Goal: Task Accomplishment & Management: Use online tool/utility

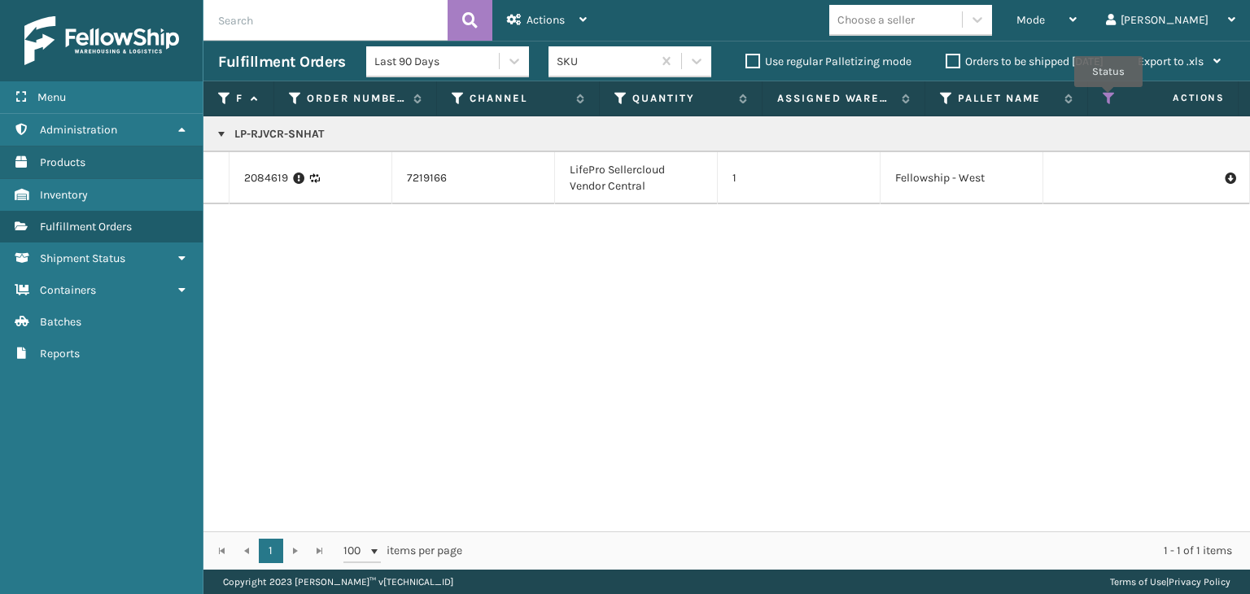
click at [1109, 98] on icon at bounding box center [1109, 98] width 13 height 15
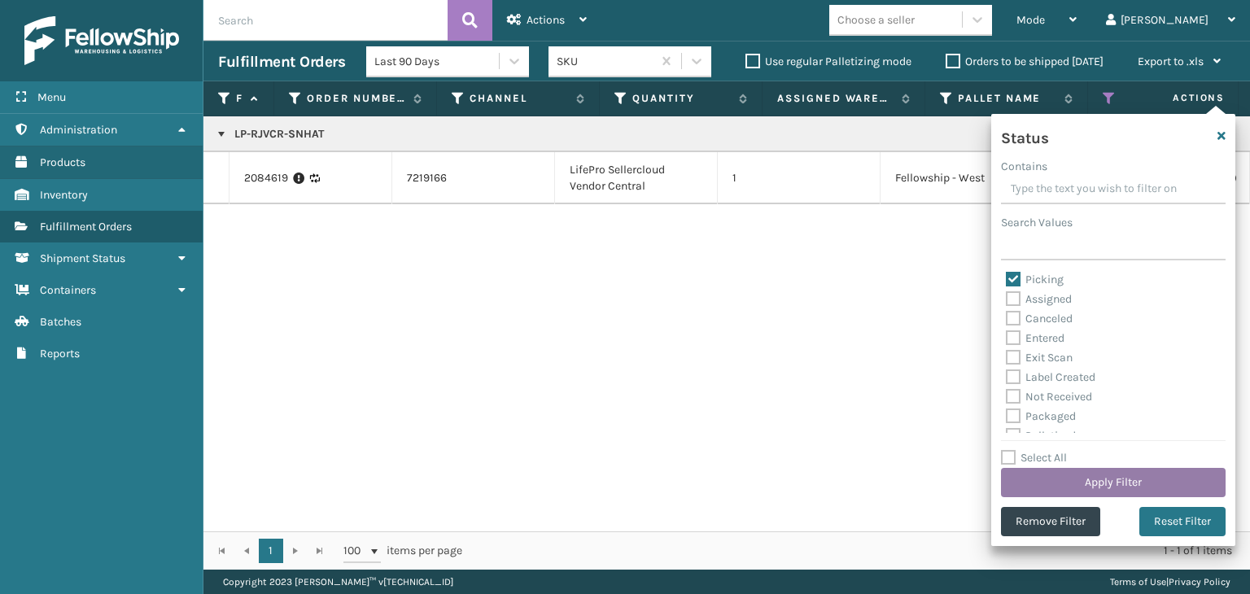
click at [1072, 476] on button "Apply Filter" at bounding box center [1113, 482] width 225 height 29
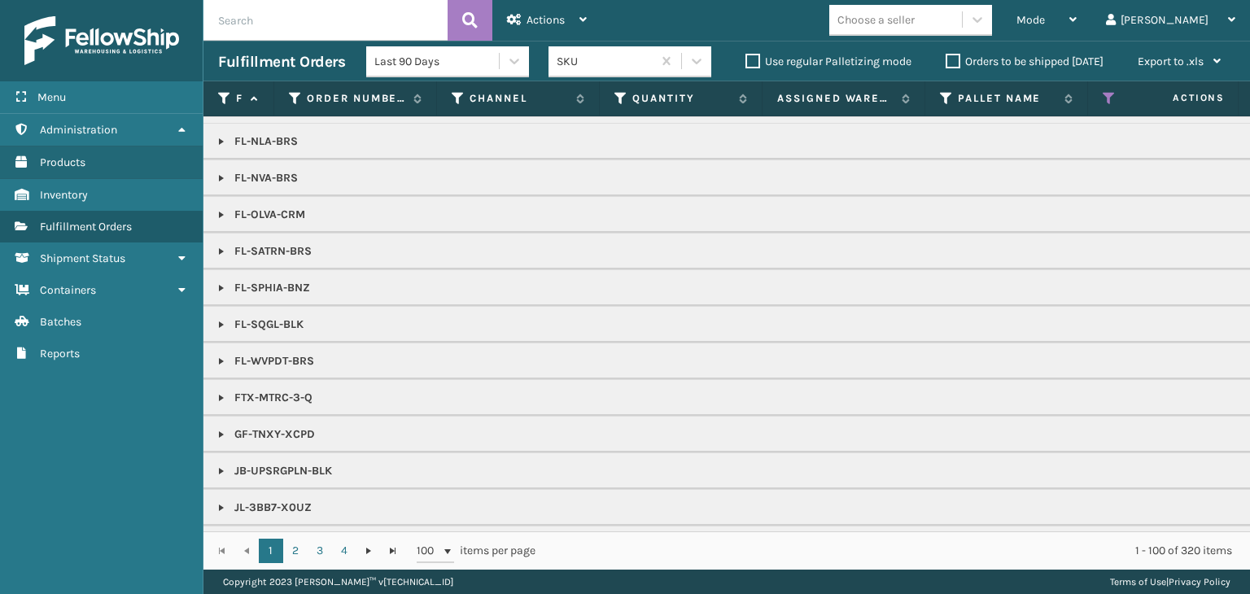
scroll to position [570, 0]
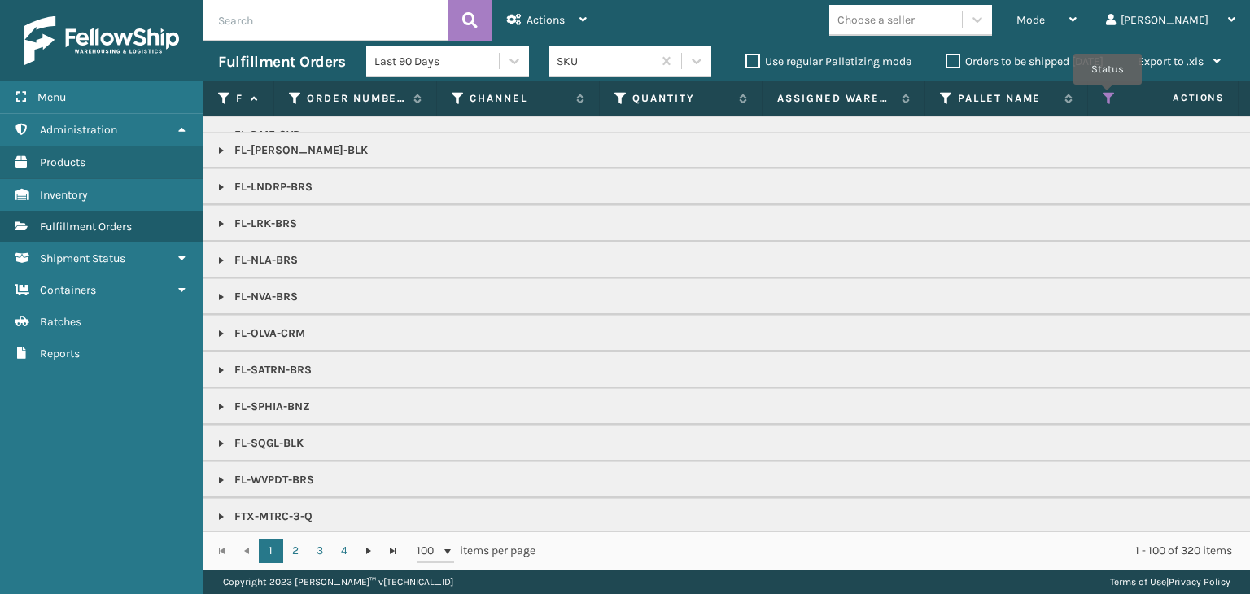
click at [1108, 96] on icon at bounding box center [1109, 98] width 13 height 15
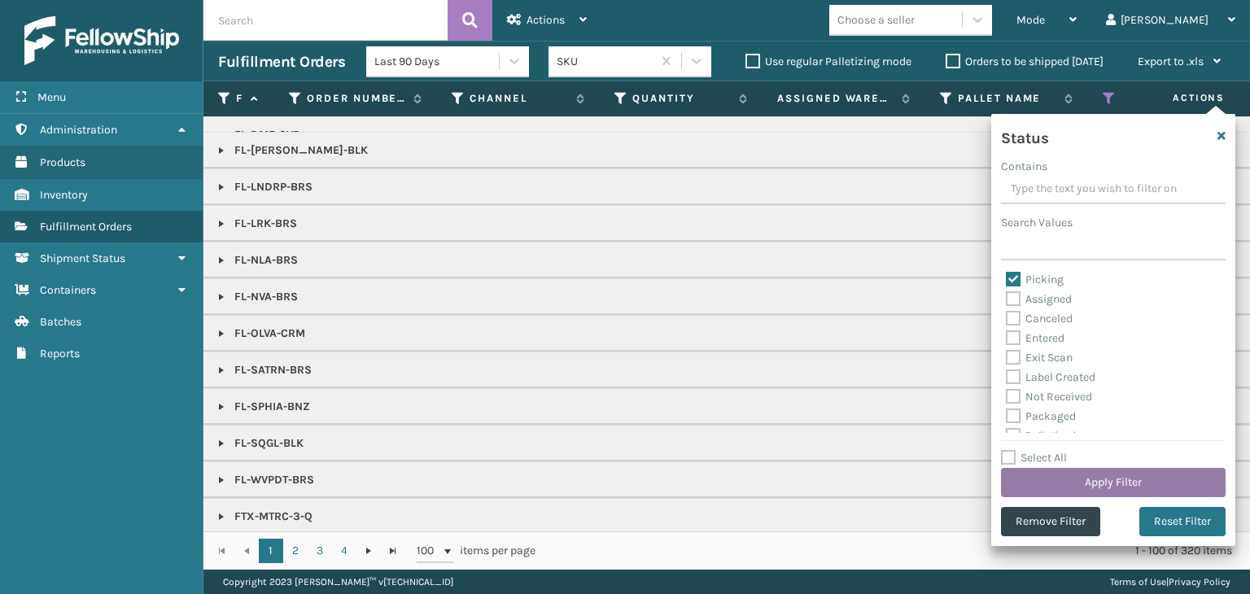
click at [1100, 473] on button "Apply Filter" at bounding box center [1113, 482] width 225 height 29
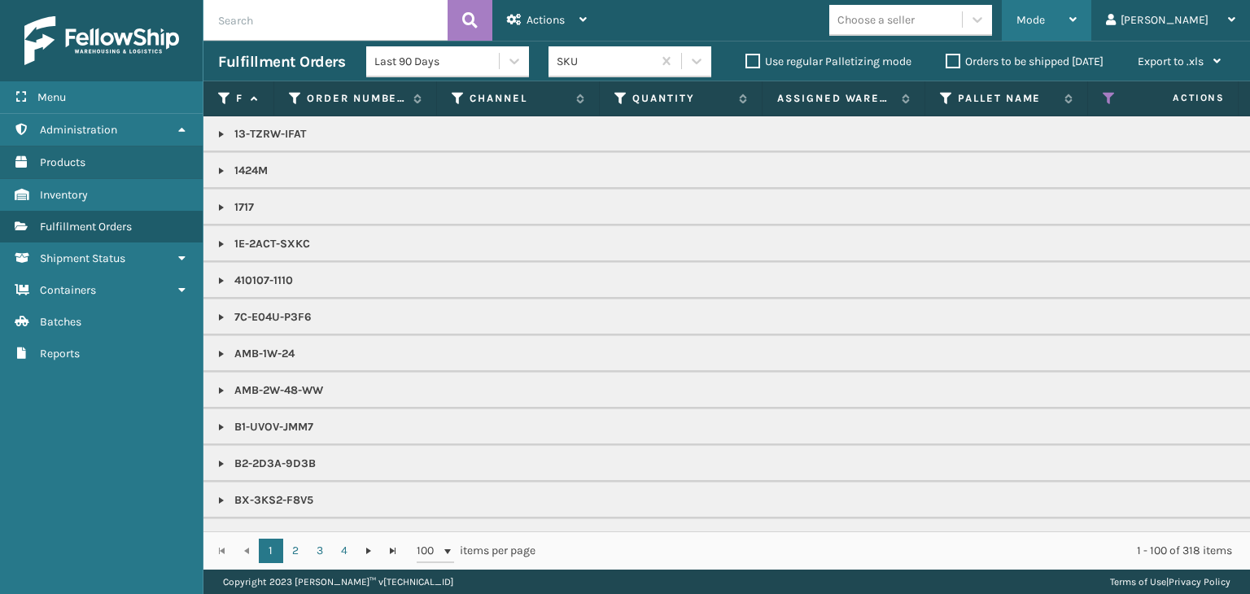
click at [1077, 24] on div "Mode" at bounding box center [1047, 20] width 60 height 41
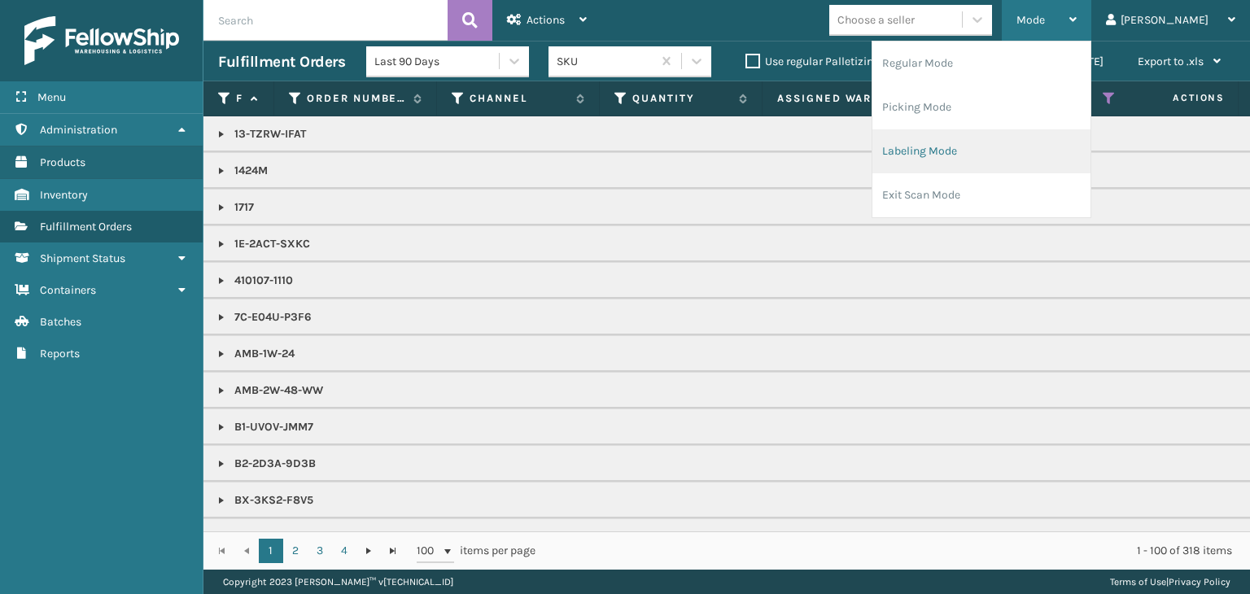
click at [1055, 153] on li "Labeling Mode" at bounding box center [981, 151] width 218 height 44
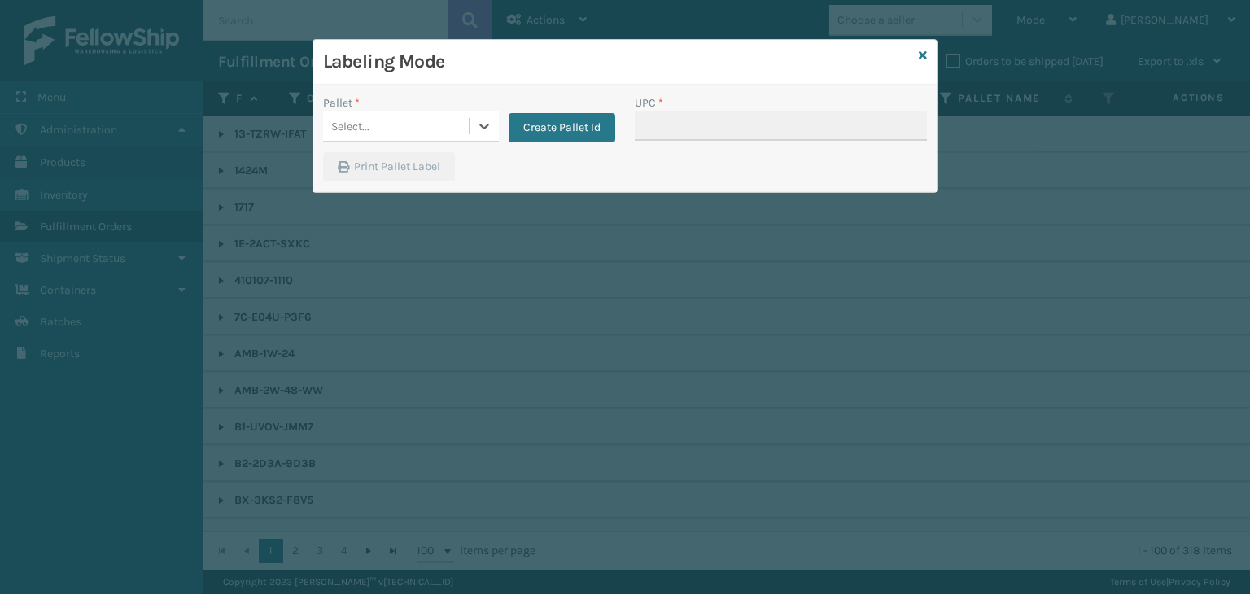
click at [434, 115] on div "Select..." at bounding box center [396, 126] width 146 height 27
click at [409, 164] on div "UPSG-Y2BY0EF4HC" at bounding box center [411, 167] width 176 height 30
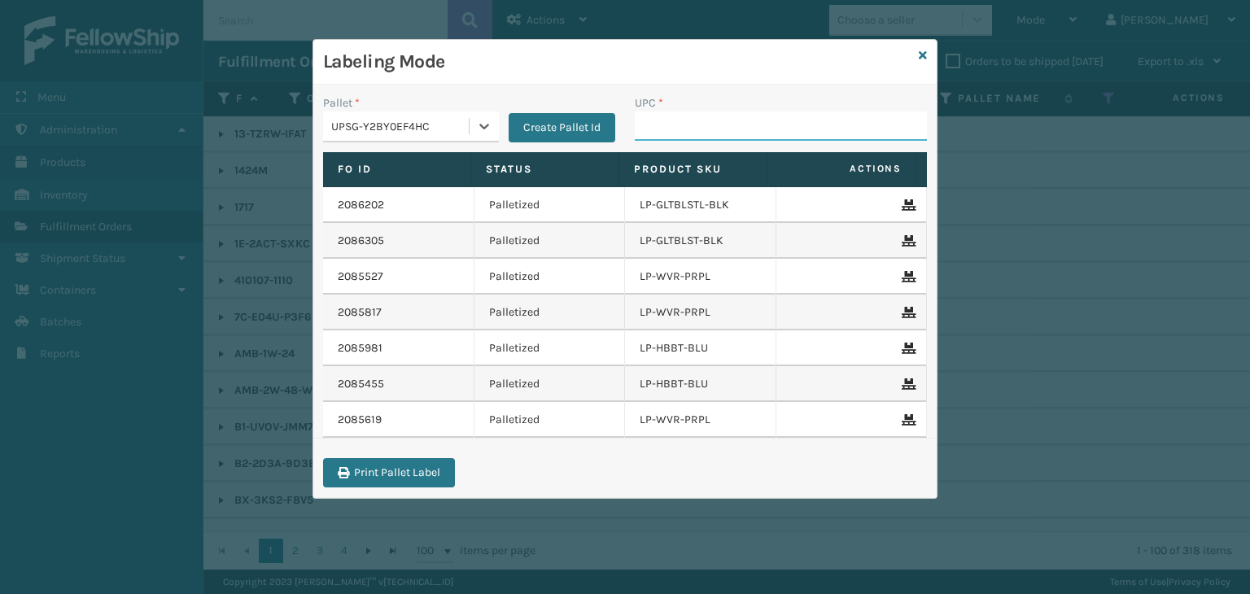
click at [649, 131] on input "UPC *" at bounding box center [781, 126] width 292 height 29
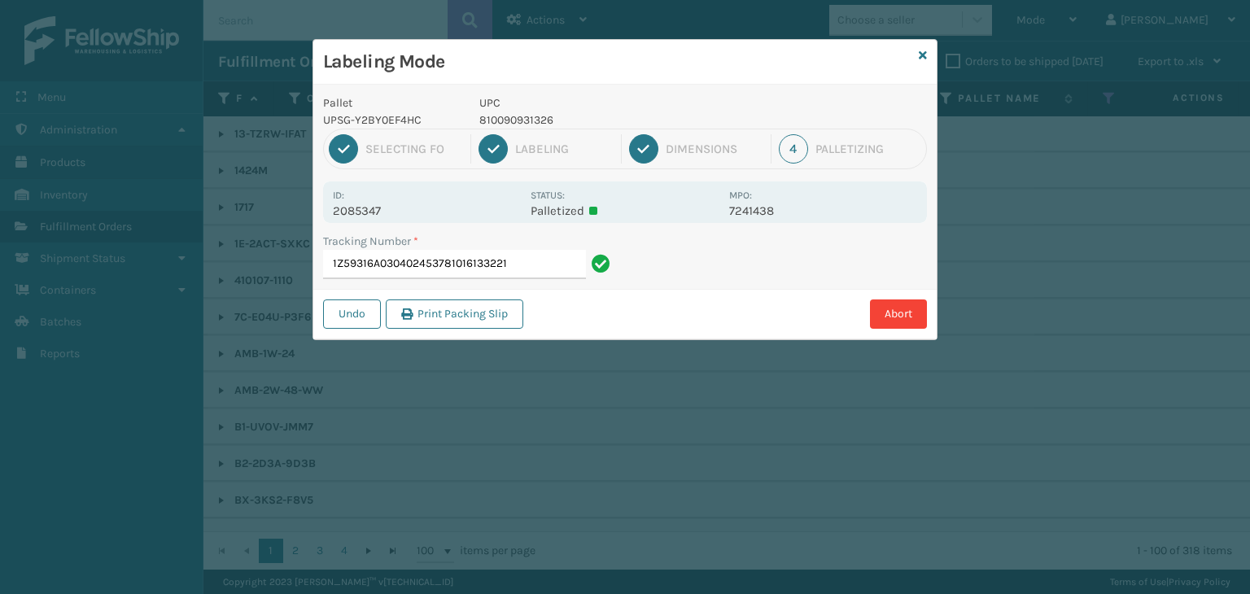
type input "1Z59316A0304024537810161332212"
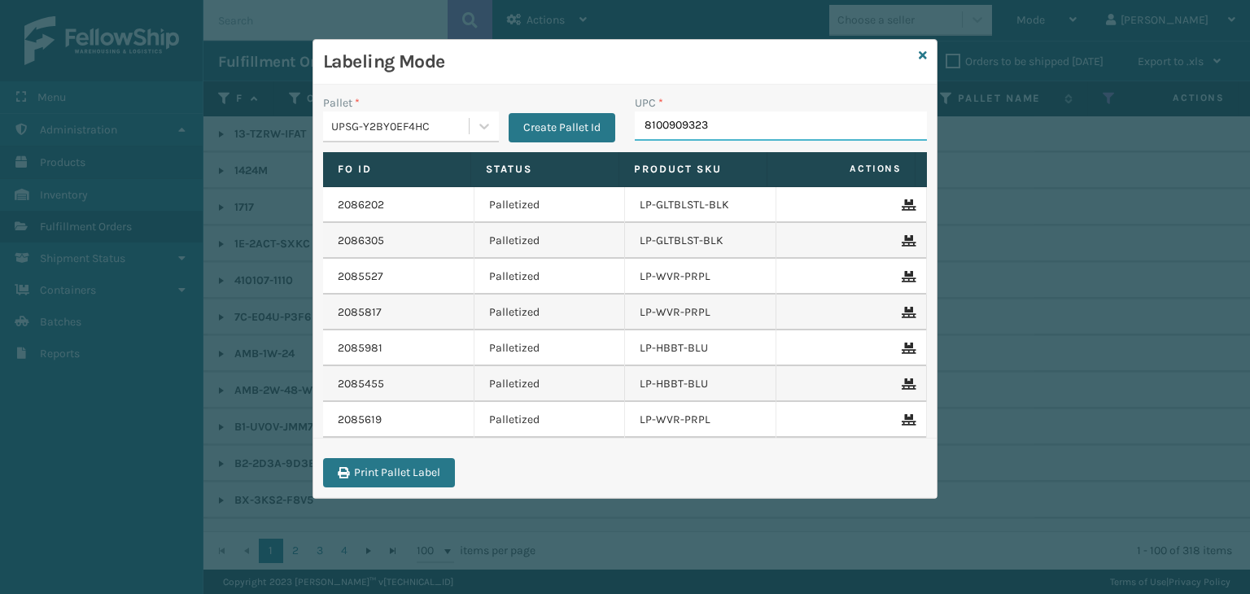
type input "81009093230"
type input "68888027090"
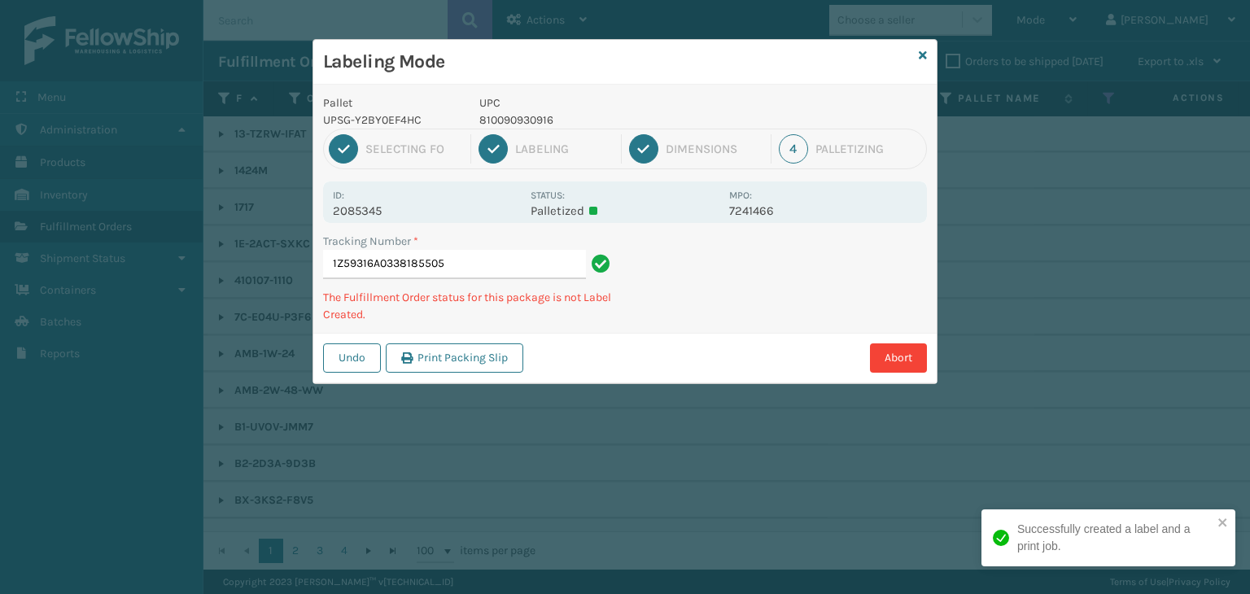
click at [543, 118] on p "810090930916" at bounding box center [599, 120] width 240 height 17
copy p "810090930916"
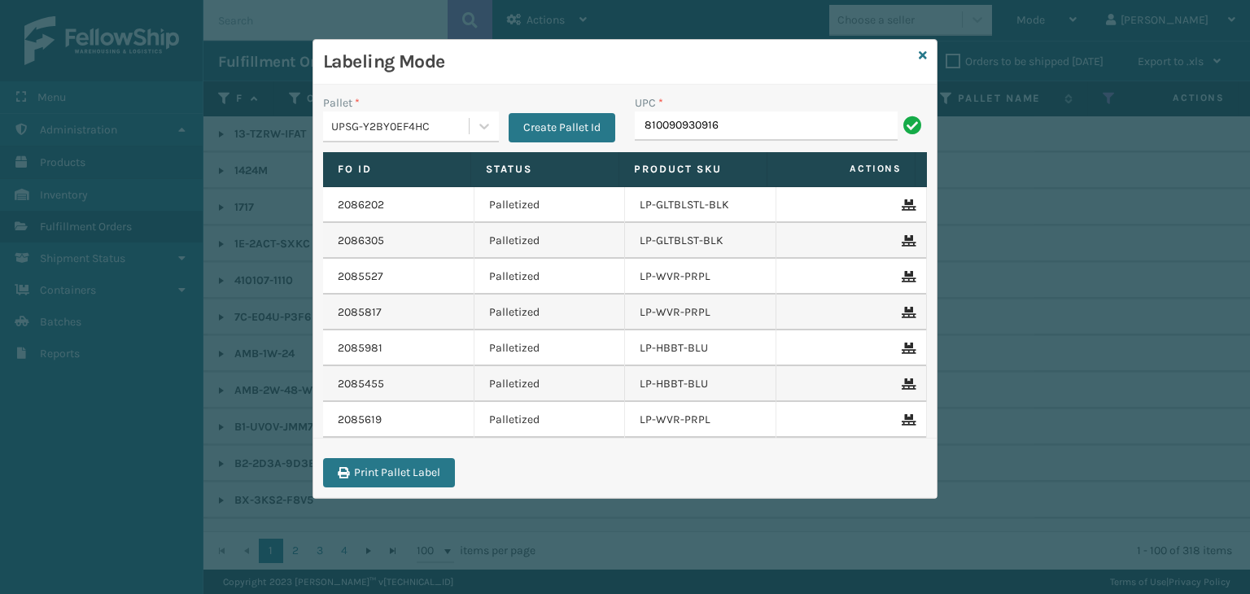
type input "810090930916"
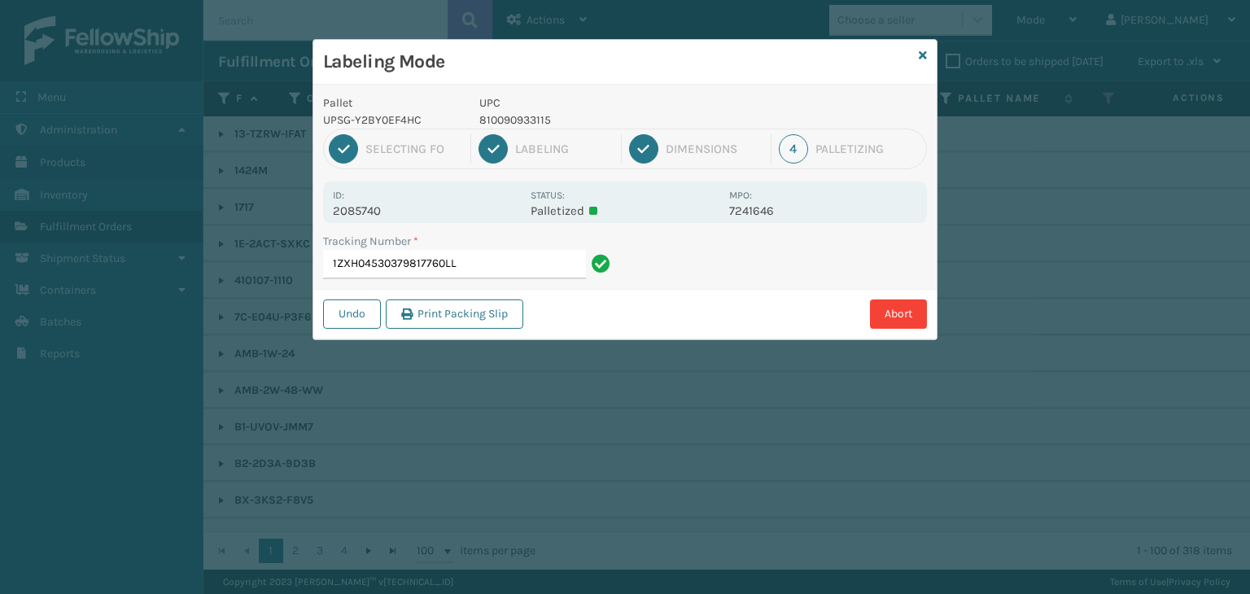
type input "1ZXH04530379817760LLL"
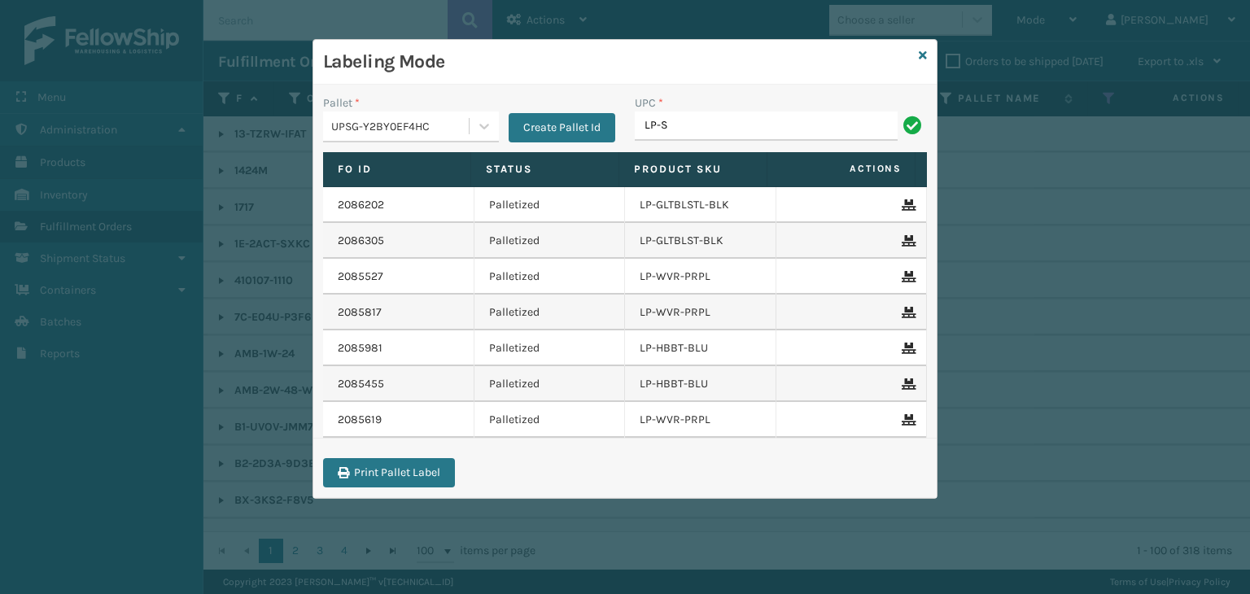
type input "LP-STMRC-SLV"
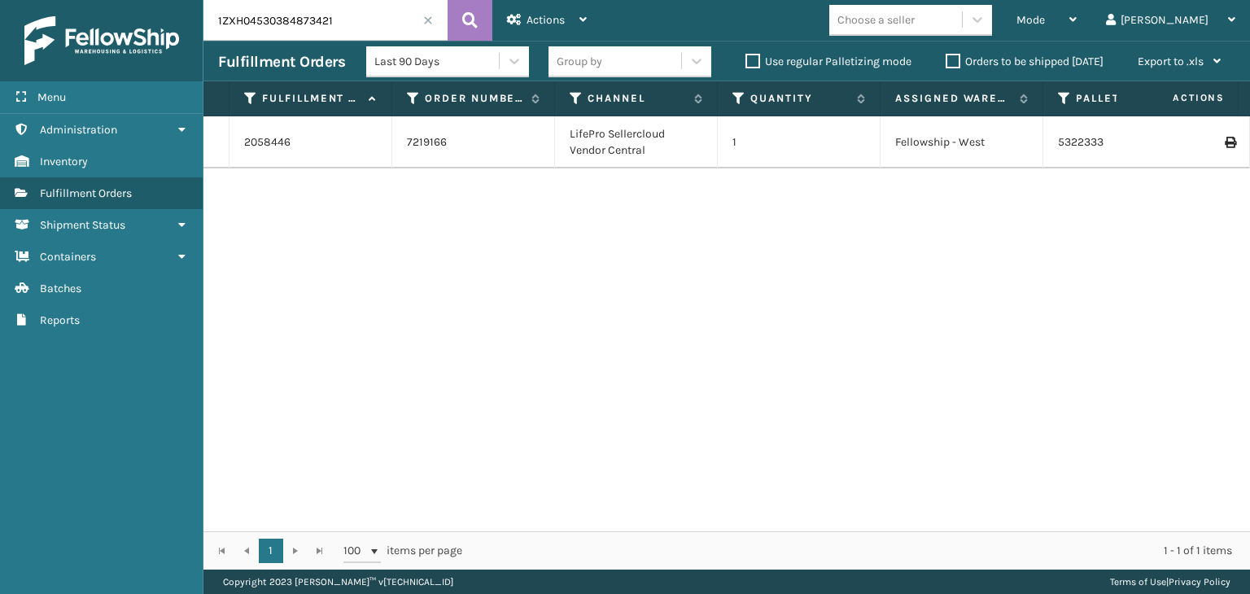
click at [1077, 14] on icon at bounding box center [1072, 19] width 7 height 11
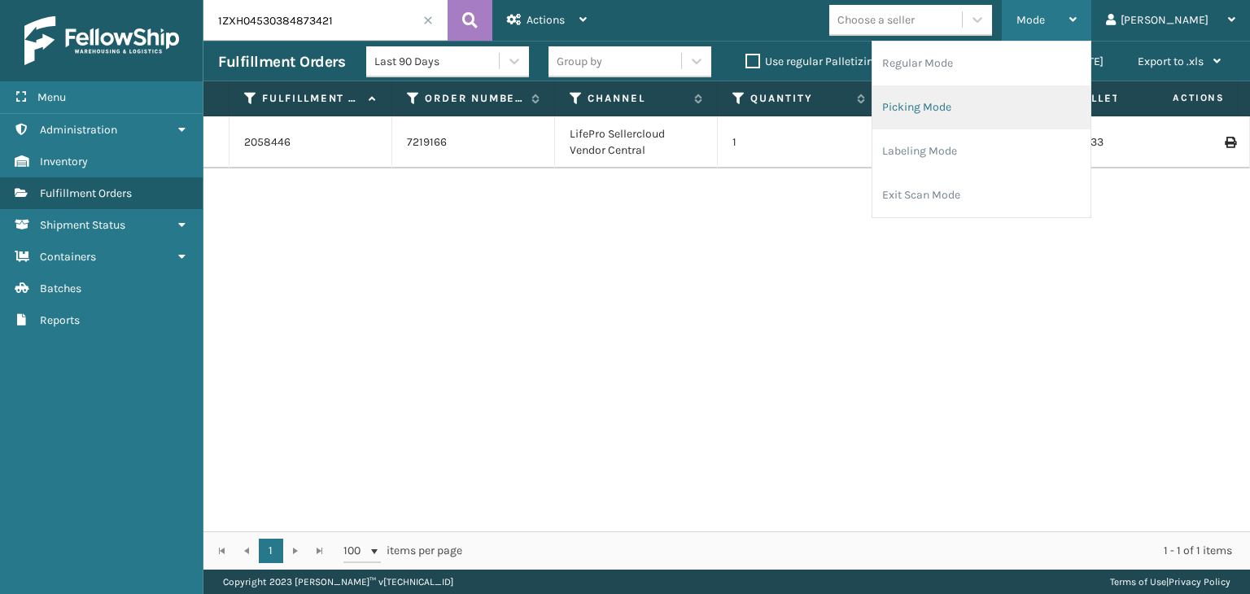
click at [1062, 92] on li "Picking Mode" at bounding box center [981, 107] width 218 height 44
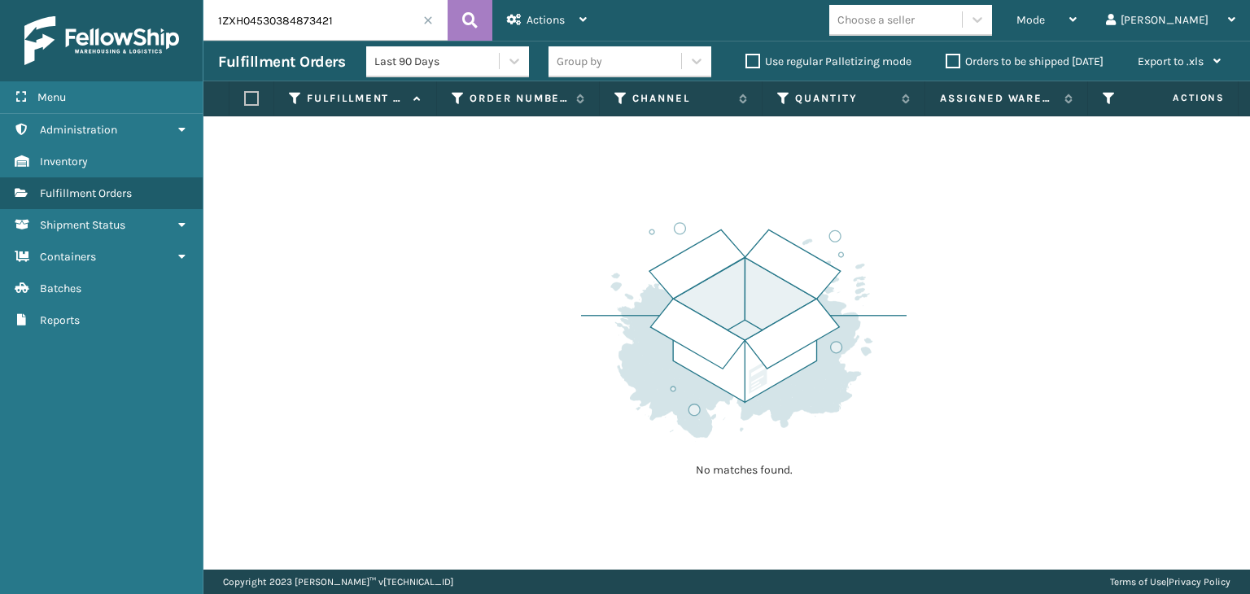
click at [429, 20] on span at bounding box center [428, 20] width 10 height 10
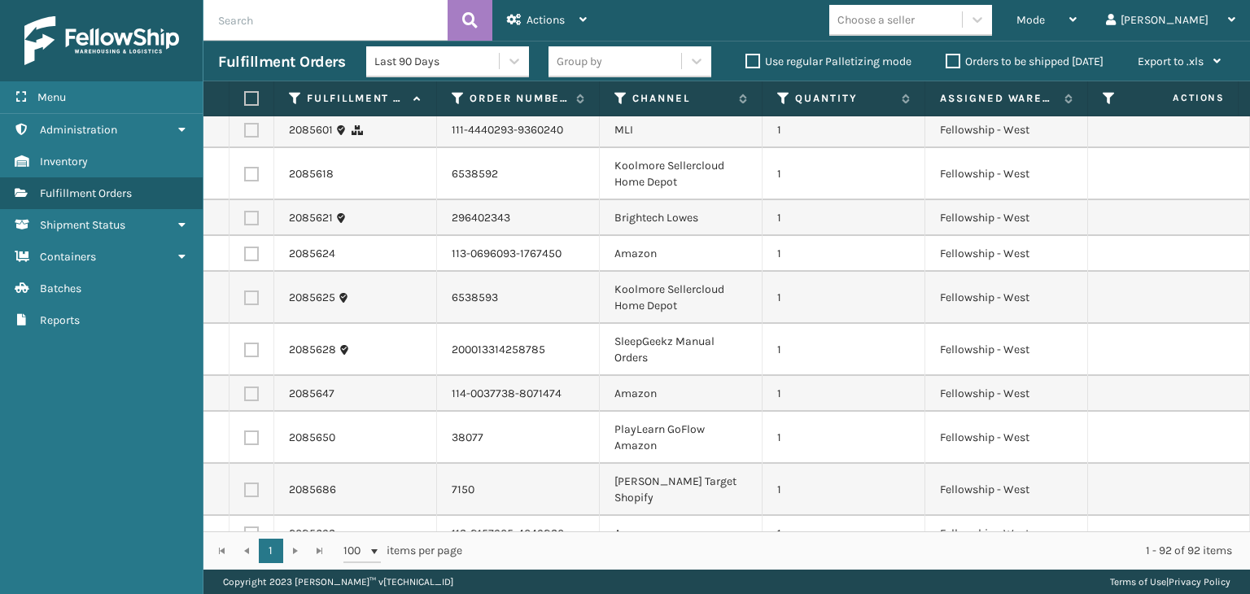
scroll to position [977, 0]
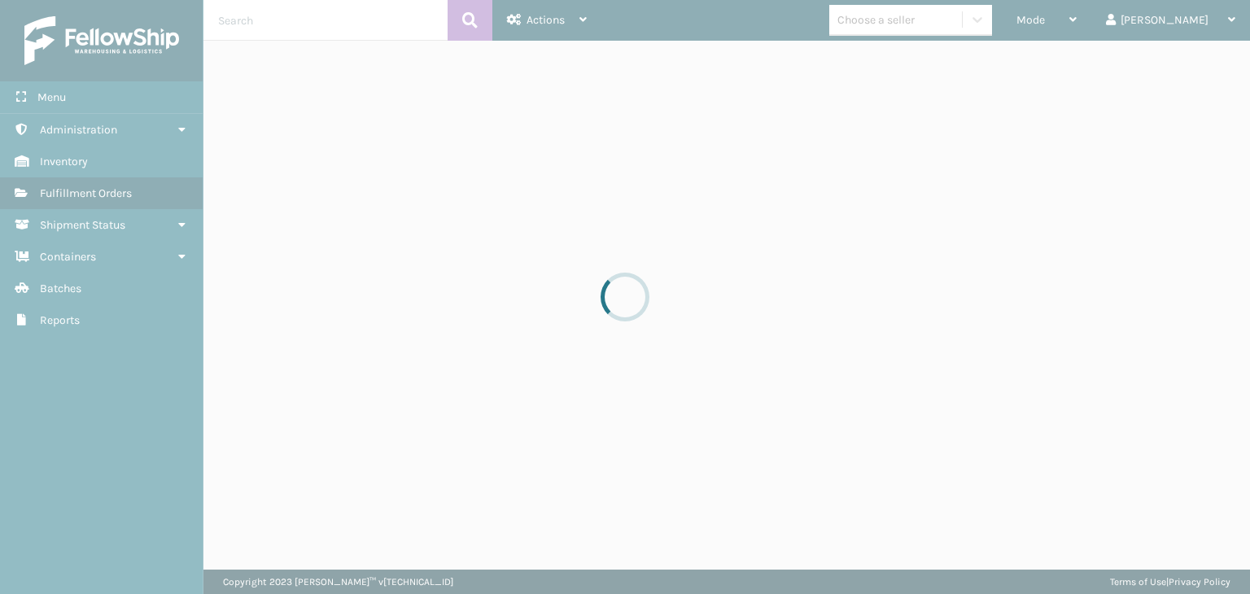
click at [1109, 13] on div at bounding box center [625, 297] width 1250 height 594
